Goal: Register for event/course

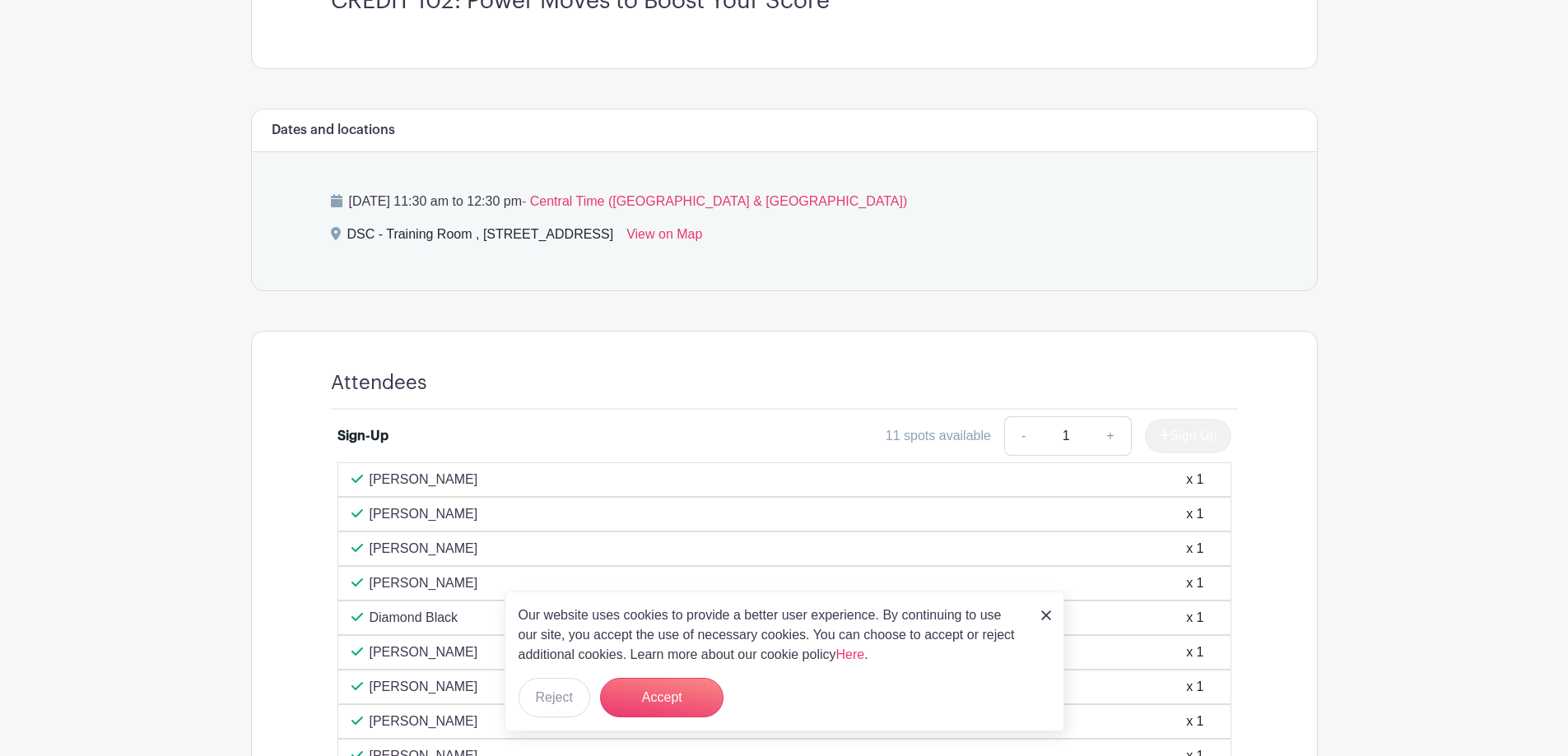
scroll to position [535, 0]
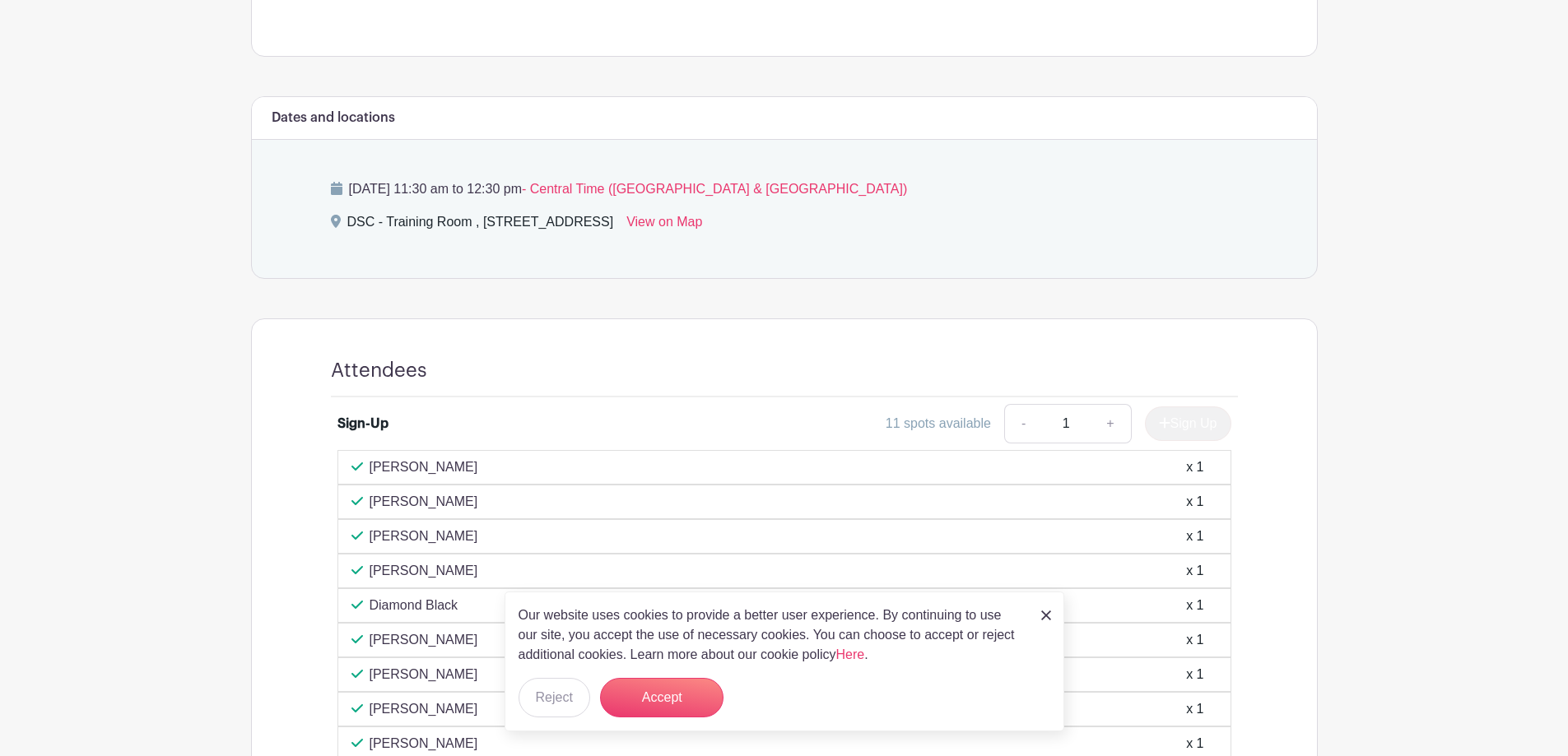
click at [1044, 611] on img at bounding box center [1047, 616] width 10 height 10
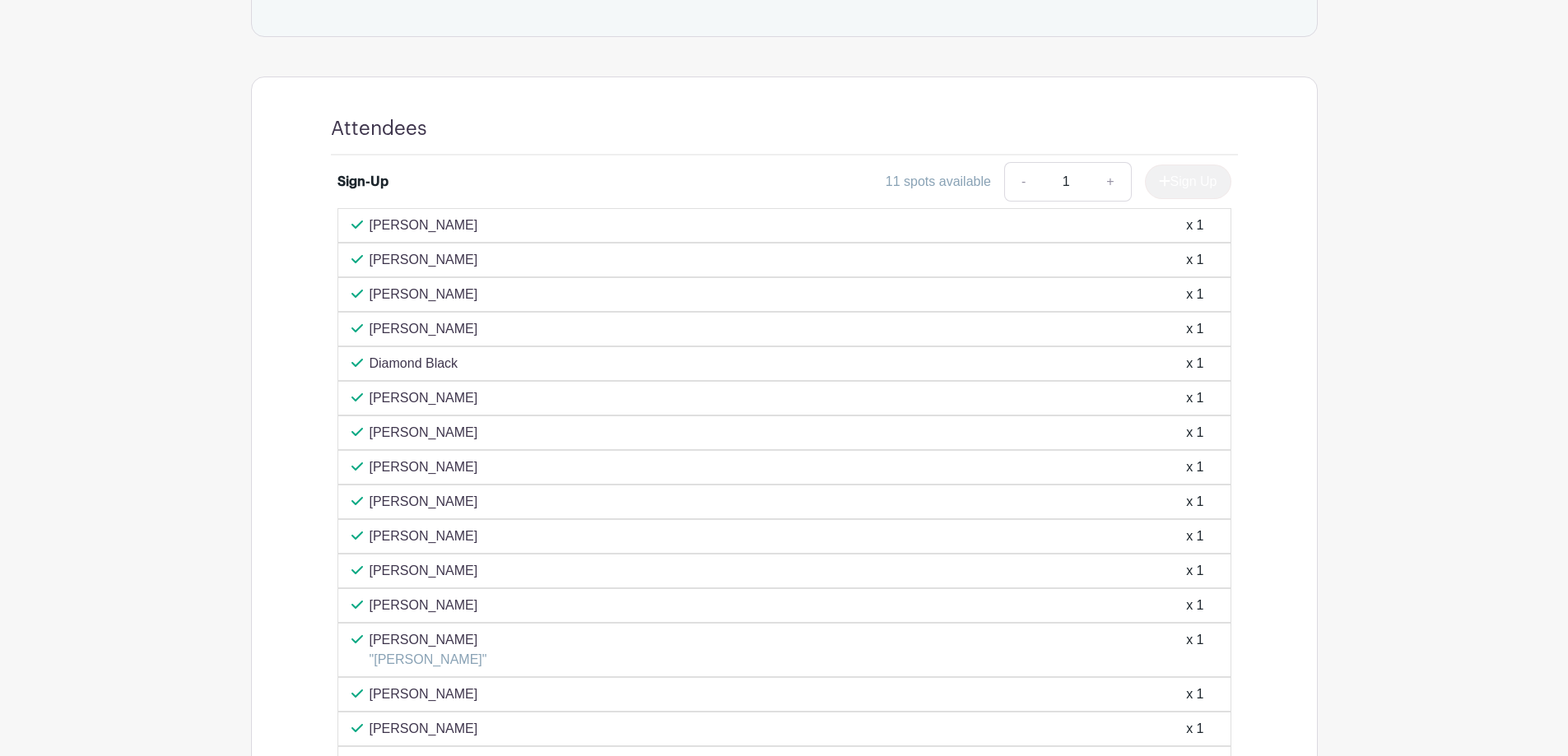
scroll to position [763, 0]
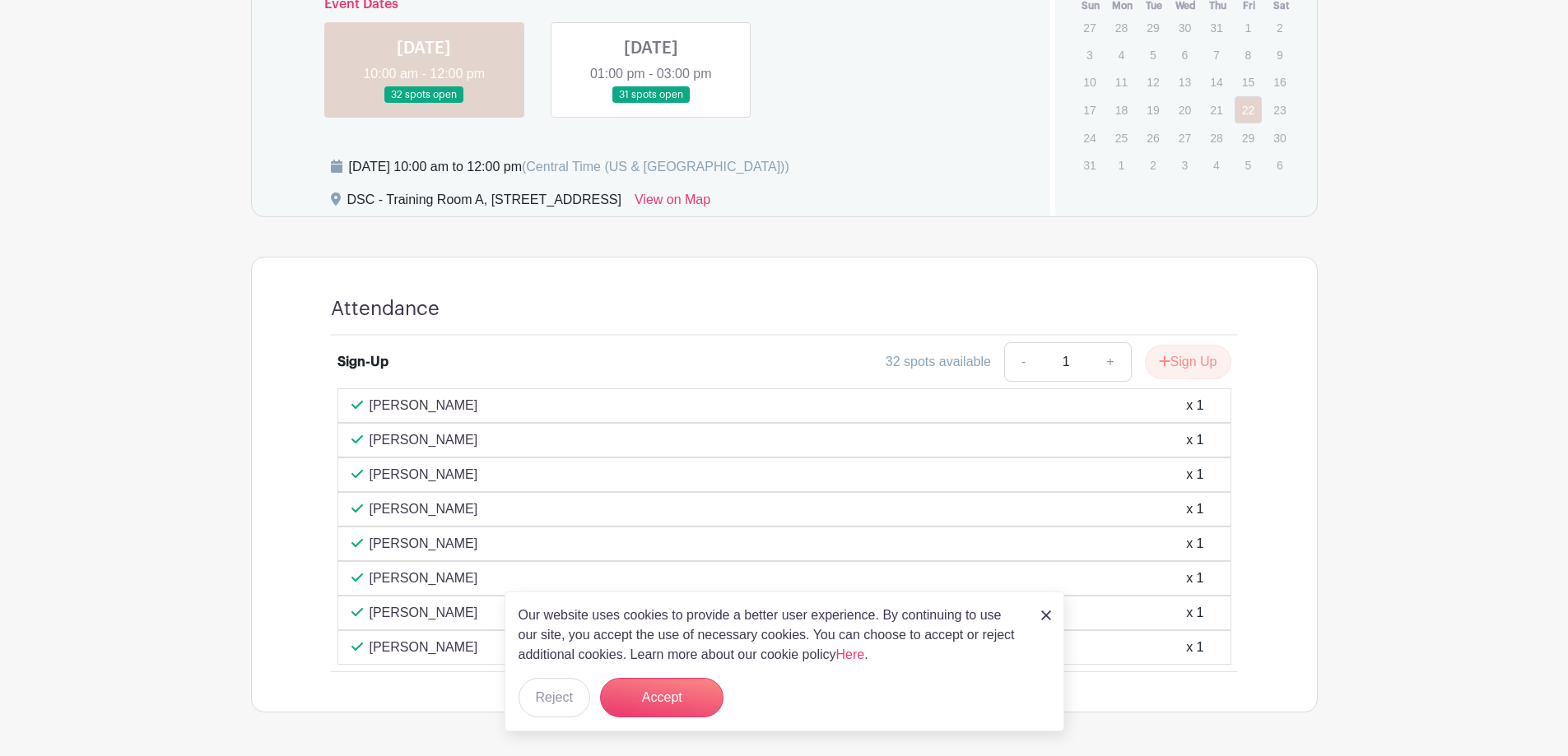
scroll to position [988, 0]
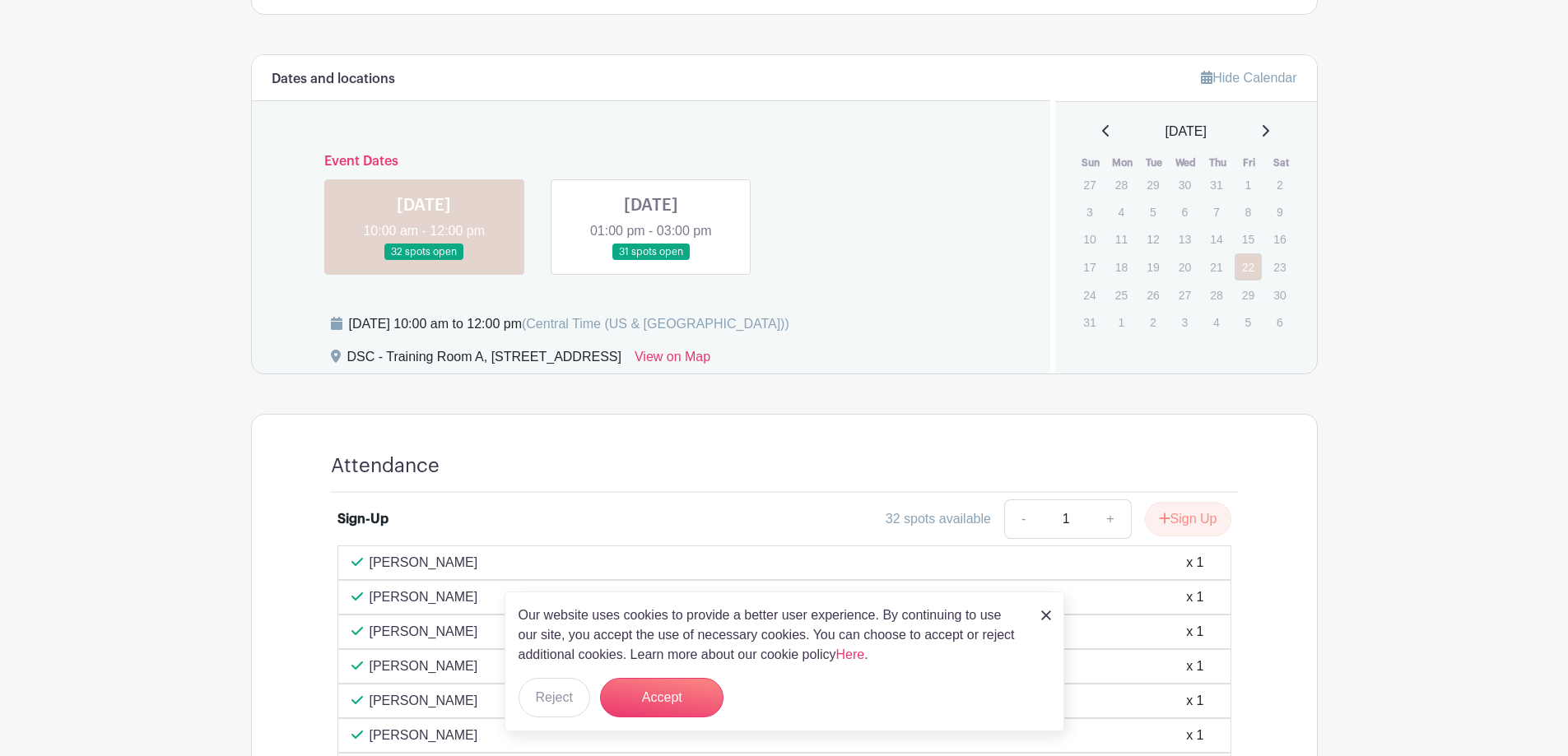
click at [651, 261] on link at bounding box center [651, 261] width 0 height 0
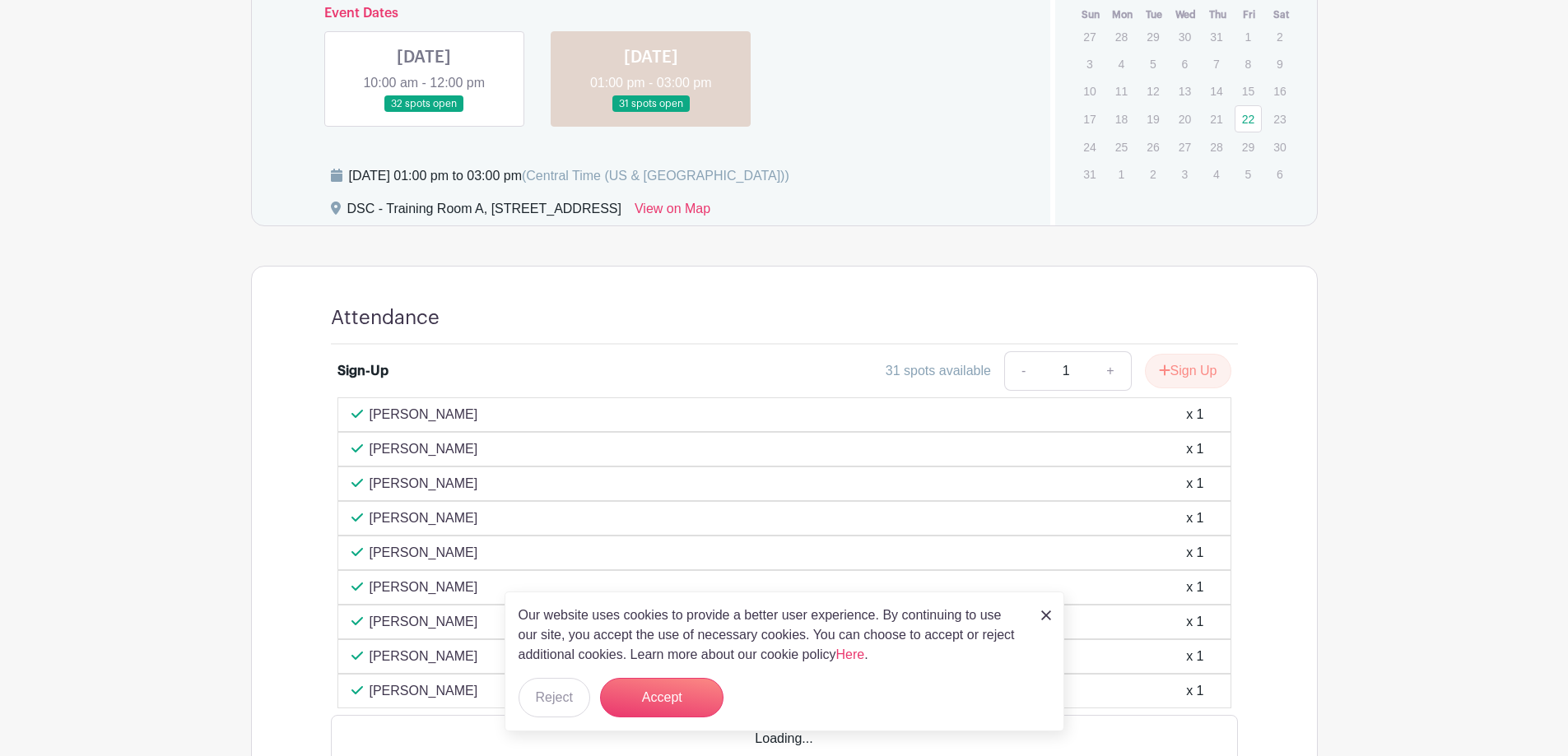
scroll to position [1152, 0]
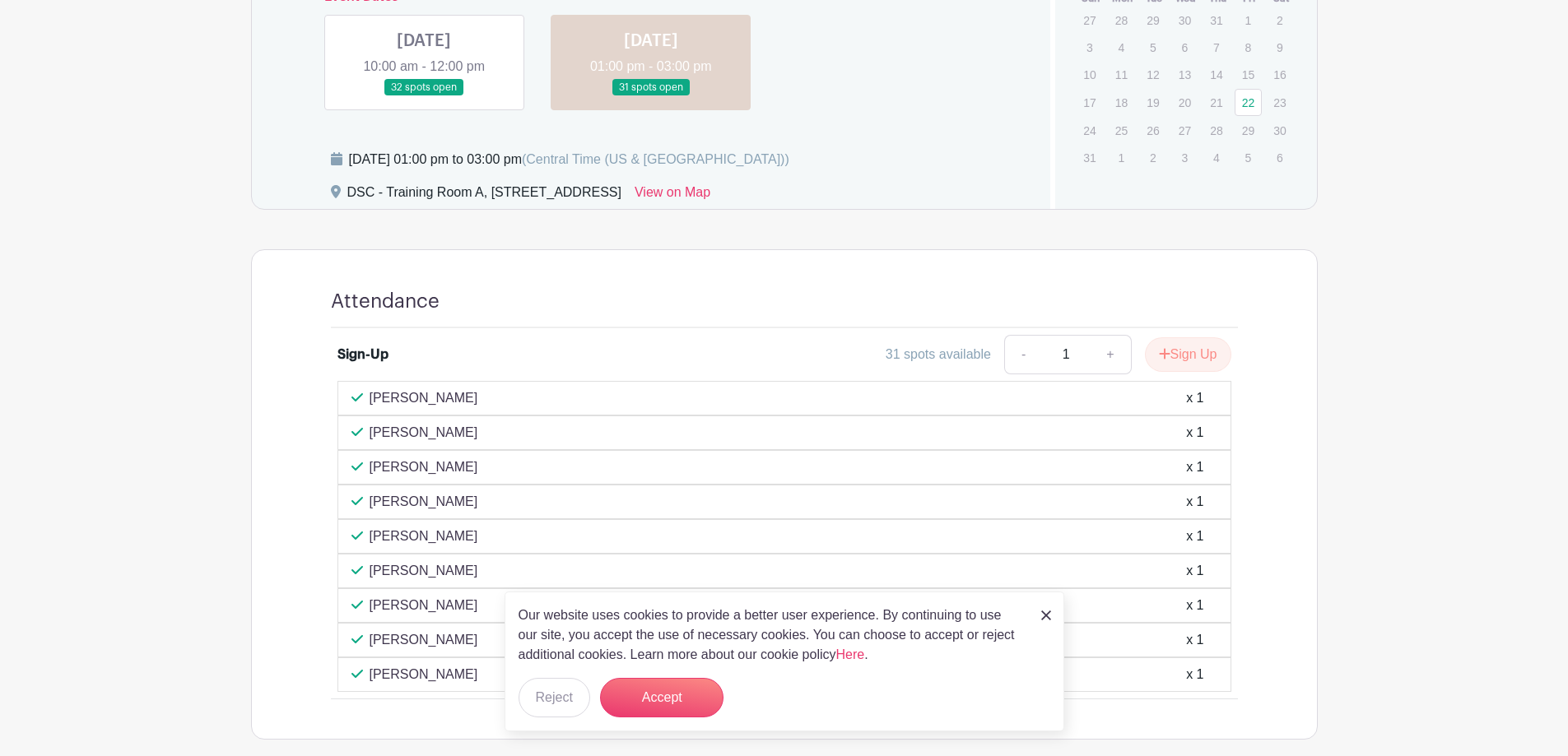
click at [1042, 612] on img at bounding box center [1047, 616] width 10 height 10
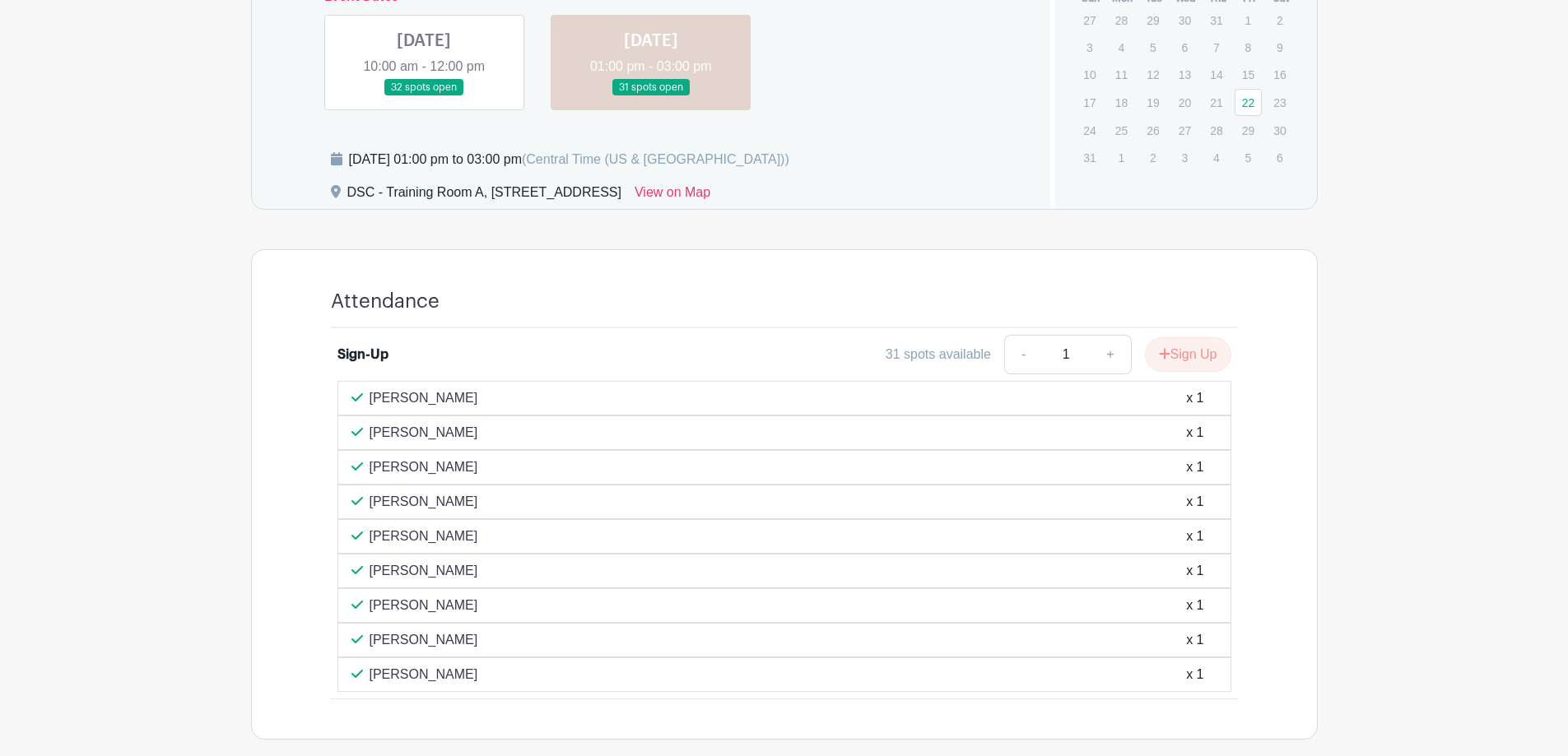
scroll to position [1131, 0]
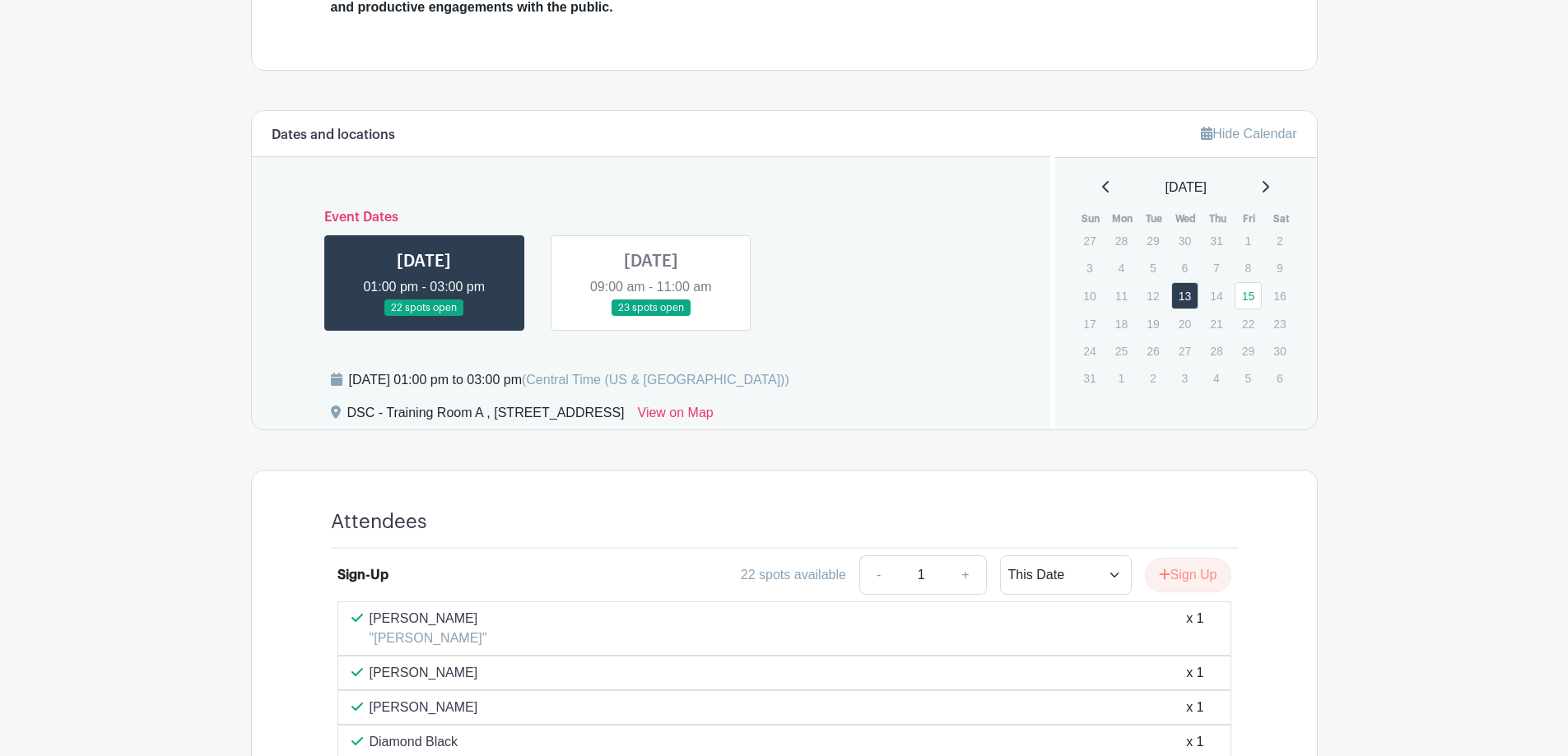
scroll to position [597, 0]
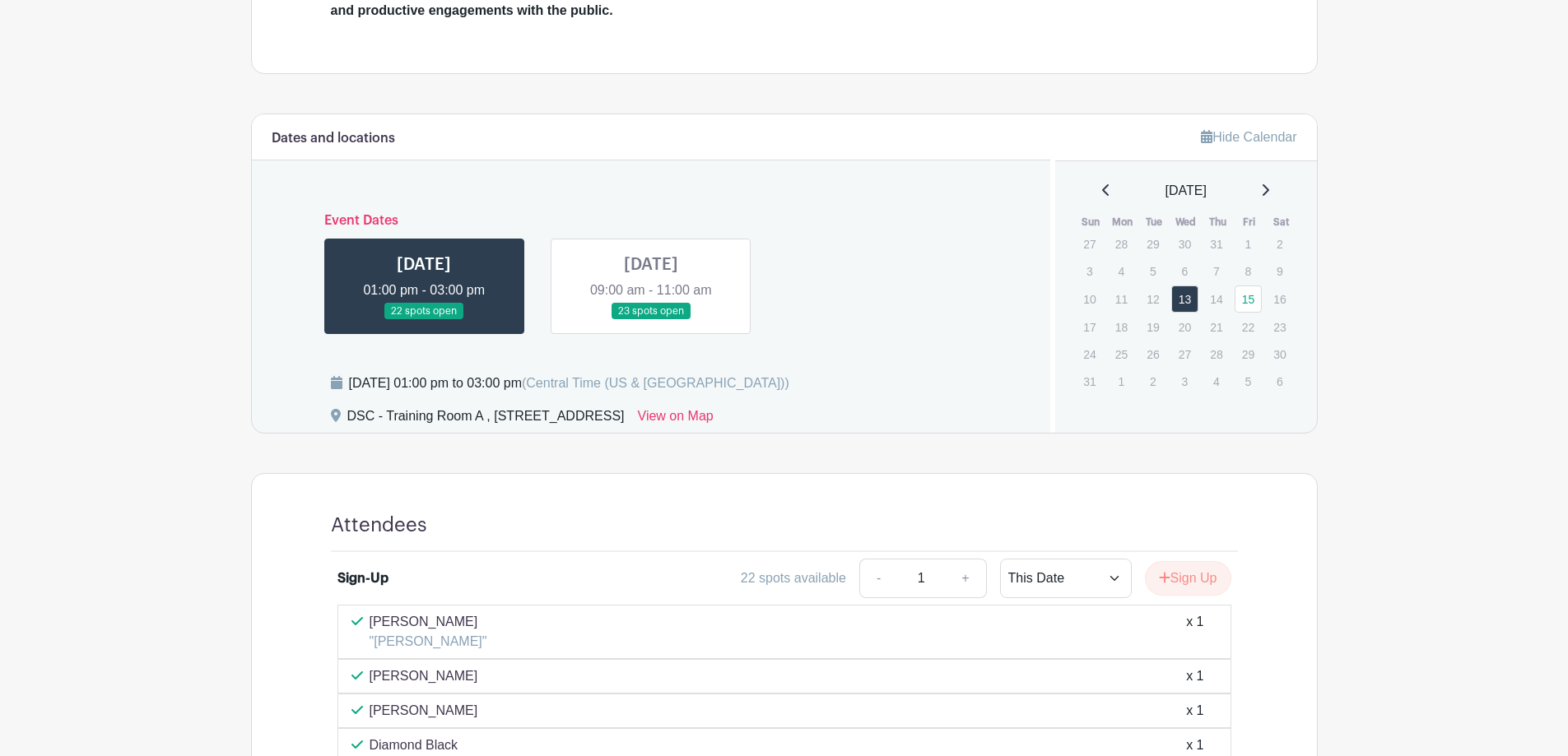
click at [651, 320] on link at bounding box center [651, 320] width 0 height 0
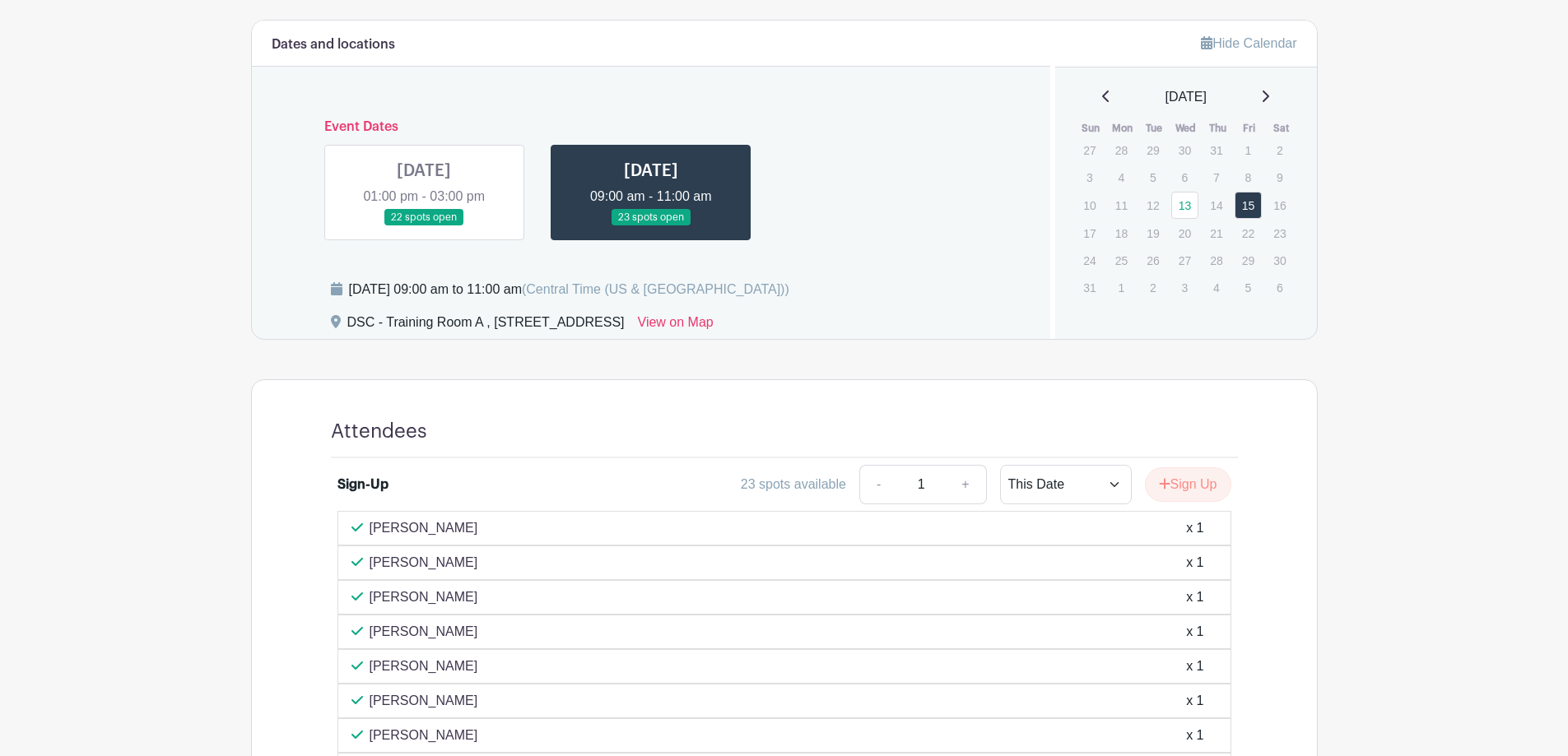
scroll to position [453, 0]
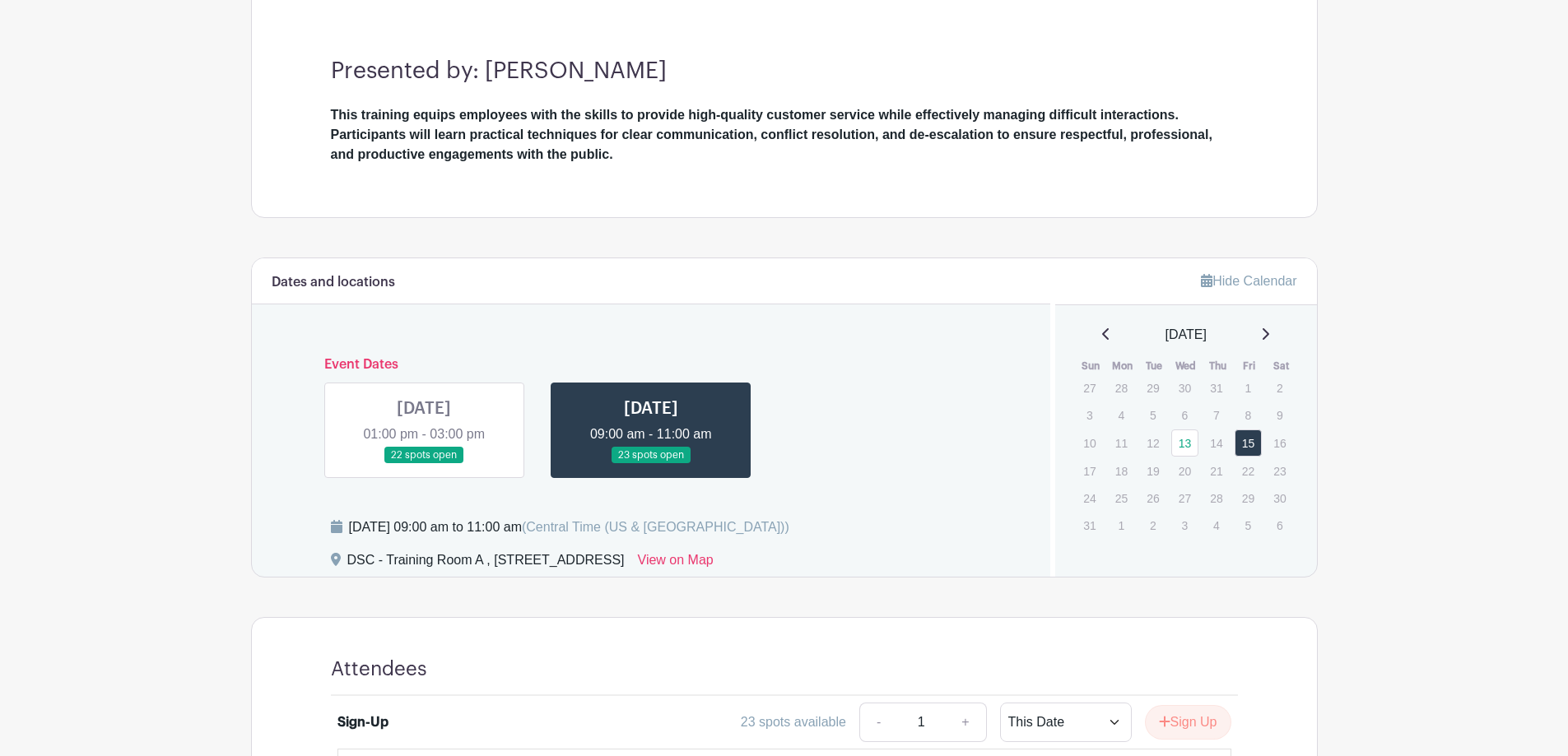
click at [424, 464] on link at bounding box center [424, 464] width 0 height 0
